Goal: Communication & Community: Answer question/provide support

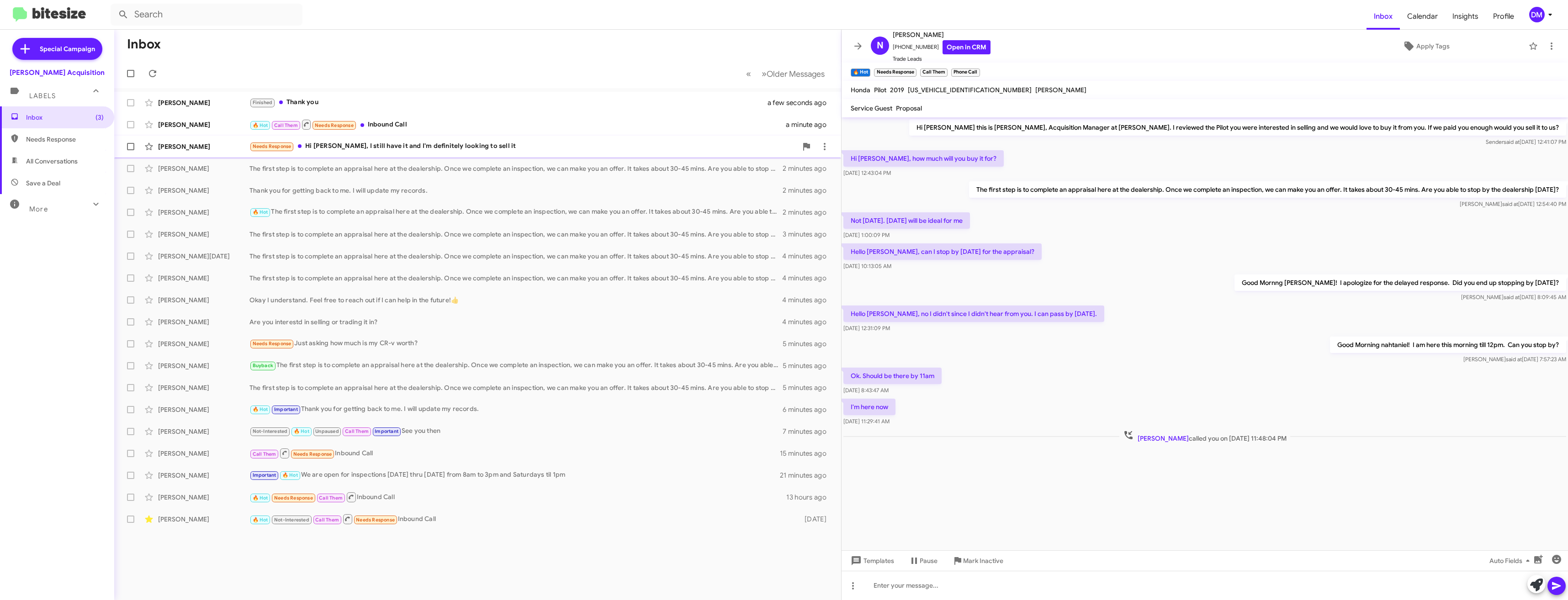
click at [217, 140] on div "[PERSON_NAME] Needs Response Hi [PERSON_NAME], I still have it and I'm definite…" at bounding box center [477, 147] width 712 height 18
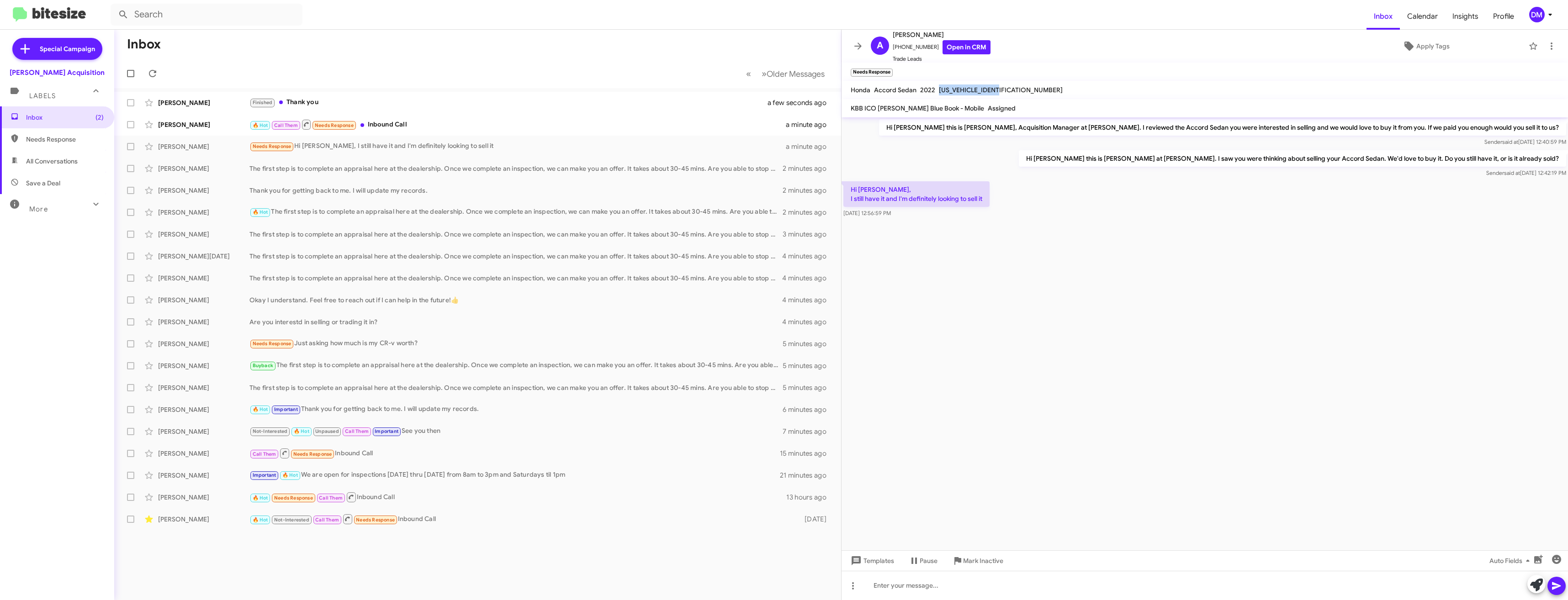
drag, startPoint x: 1005, startPoint y: 92, endPoint x: 937, endPoint y: 87, distance: 68.2
click at [937, 87] on div "[US_VEHICLE_IDENTIFICATION_NUMBER]" at bounding box center [1000, 90] width 127 height 11
drag, startPoint x: 937, startPoint y: 87, endPoint x: 942, endPoint y: 87, distance: 5.0
copy span "[US_VEHICLE_IDENTIFICATION_NUMBER]"
